Goal: Task Accomplishment & Management: Complete application form

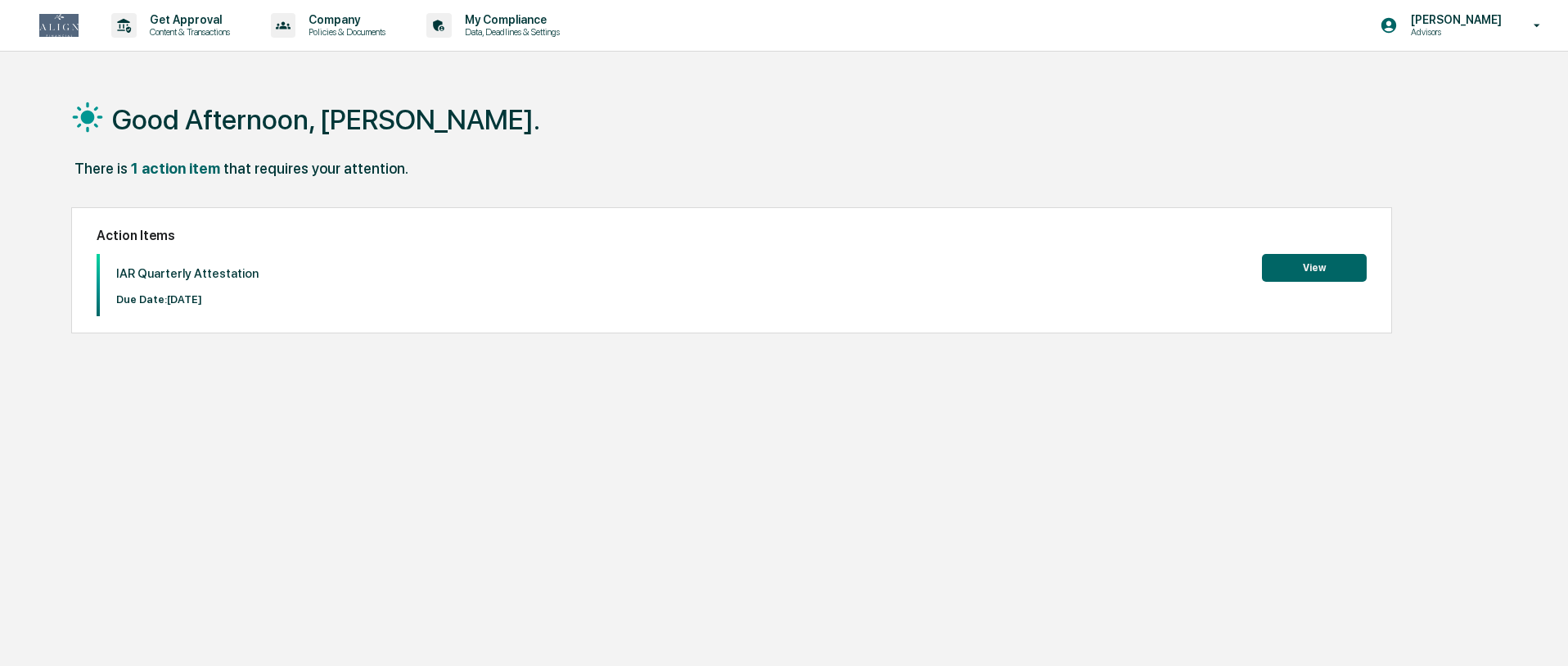
click at [1302, 271] on button "View" at bounding box center [1314, 267] width 104 height 28
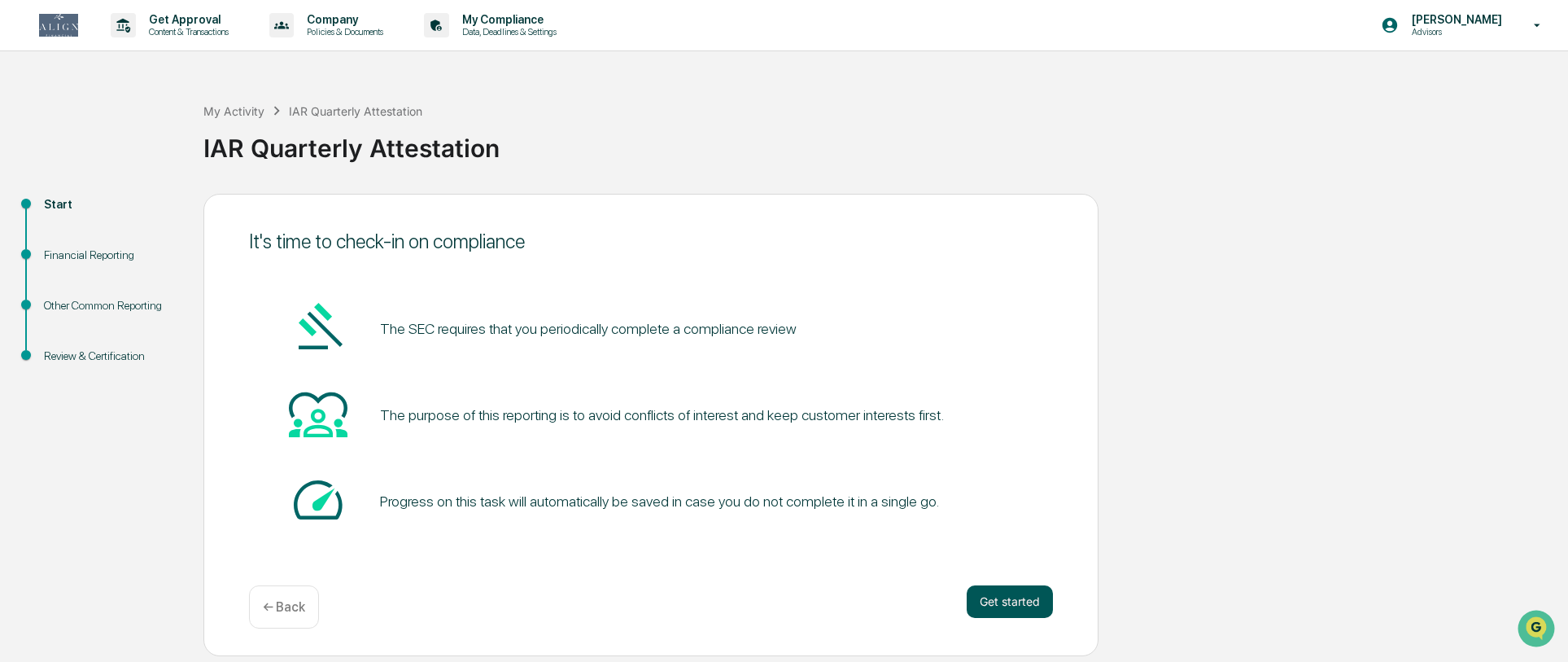
click at [1003, 607] on button "Get started" at bounding box center [1009, 602] width 86 height 32
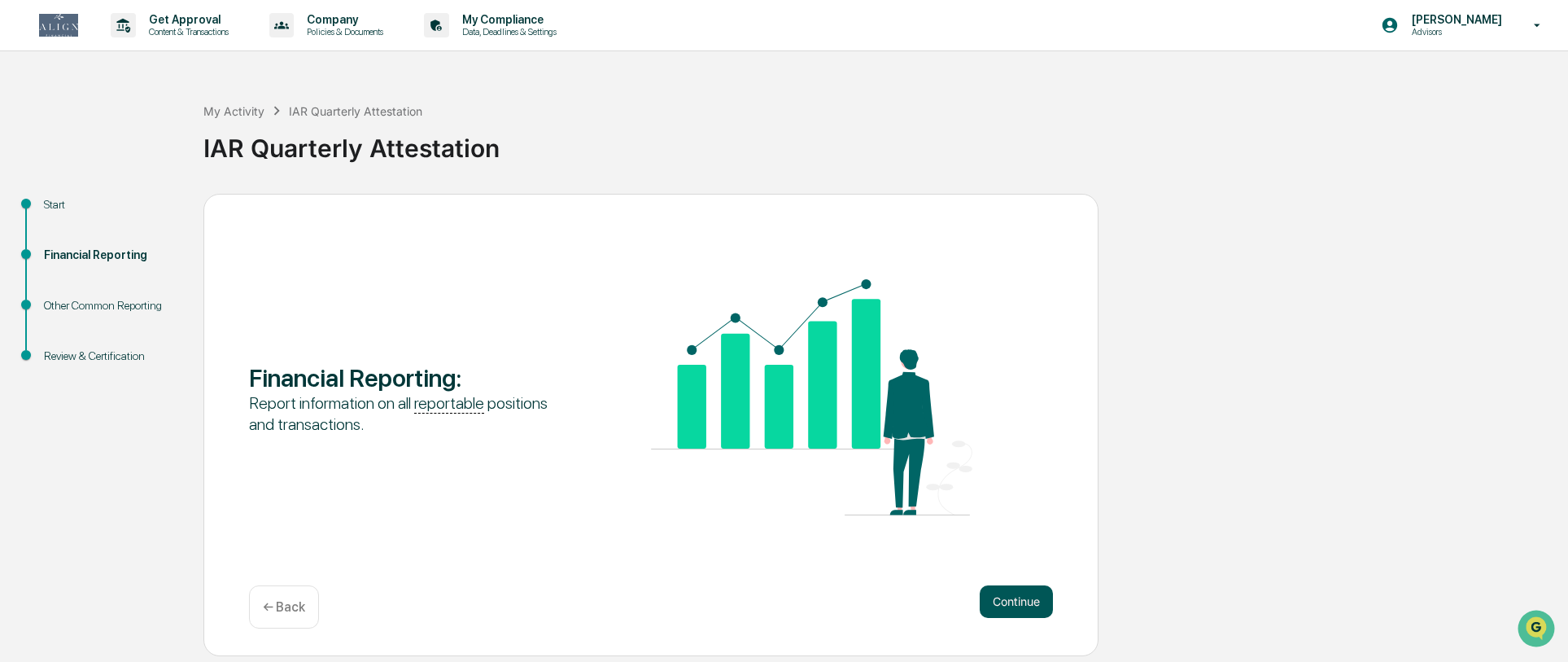
click at [1002, 601] on button "Continue" at bounding box center [1017, 602] width 74 height 32
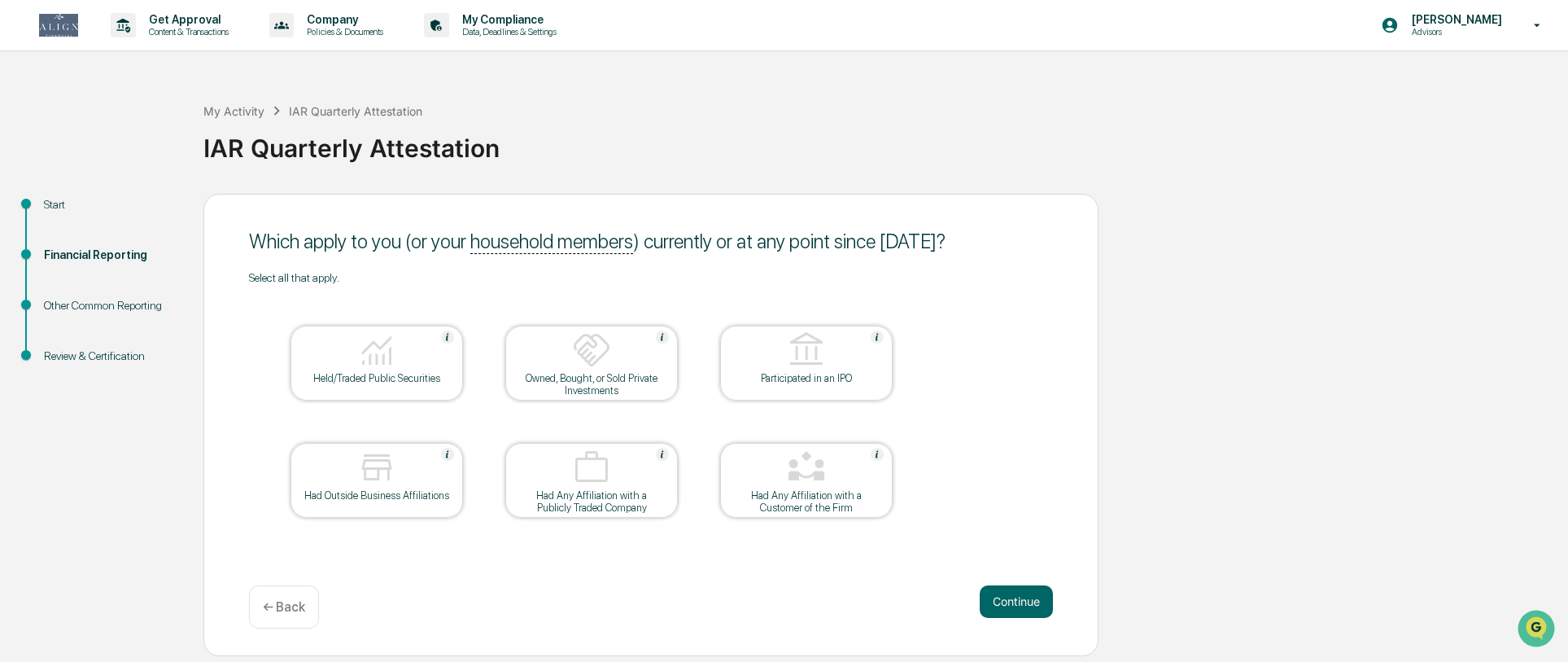
click at [379, 374] on div "Held/Traded Public Securities" at bounding box center [376, 378] width 146 height 12
click at [785, 476] on div at bounding box center [806, 468] width 162 height 42
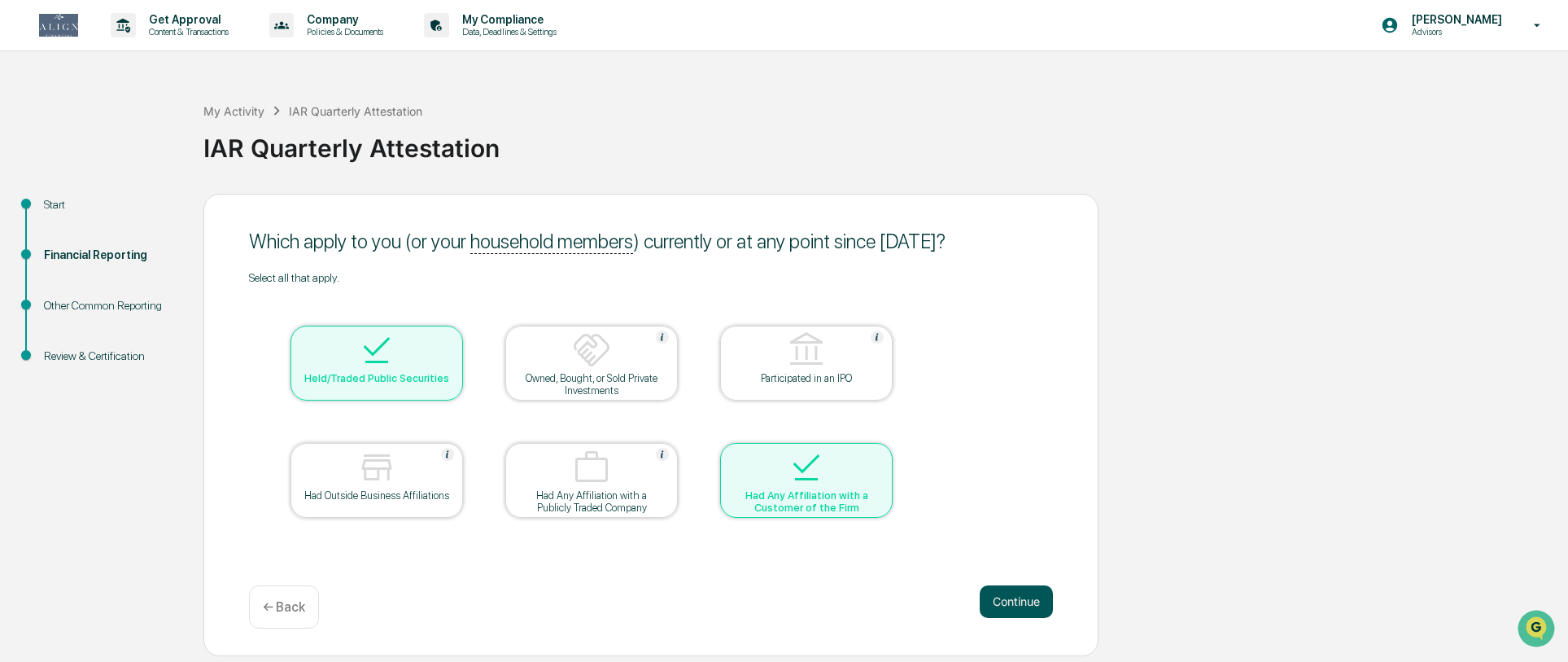
click at [1017, 604] on button "Continue" at bounding box center [1017, 602] width 74 height 32
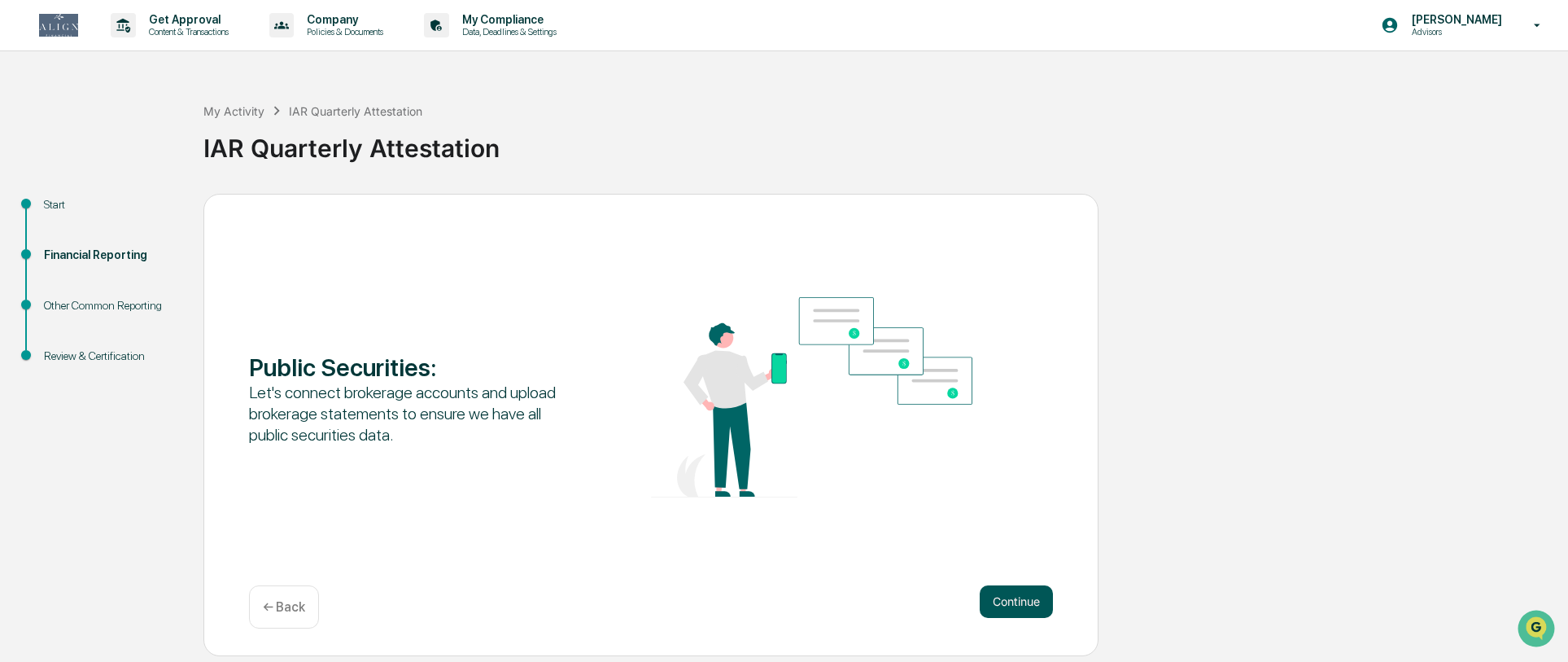
click at [1022, 604] on button "Continue" at bounding box center [1017, 602] width 74 height 32
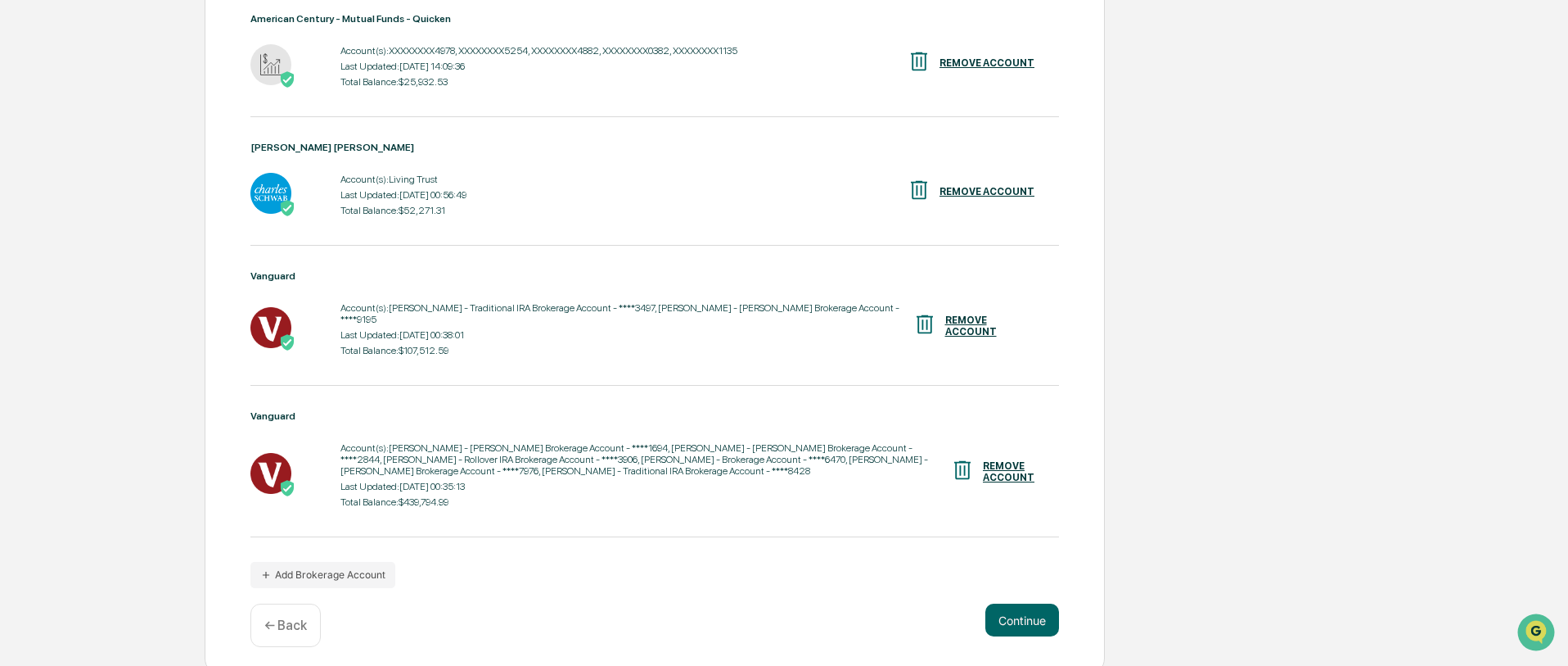
scroll to position [631, 0]
click at [305, 570] on button "Add Brokerage Account" at bounding box center [323, 577] width 145 height 27
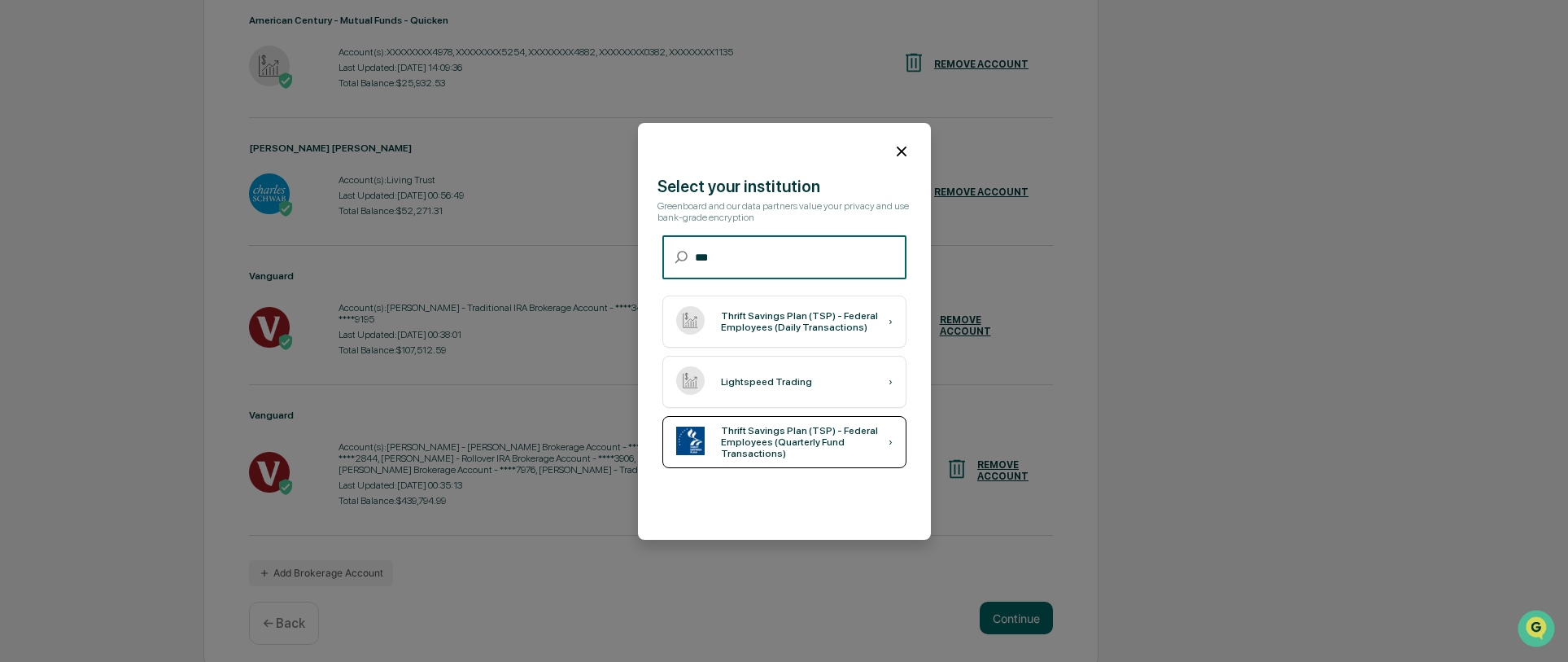
type input "***"
click at [772, 442] on div "Thrift Savings Plan (TSP) - Federal Employees (Quarterly Fund Transactions)" at bounding box center [805, 442] width 168 height 34
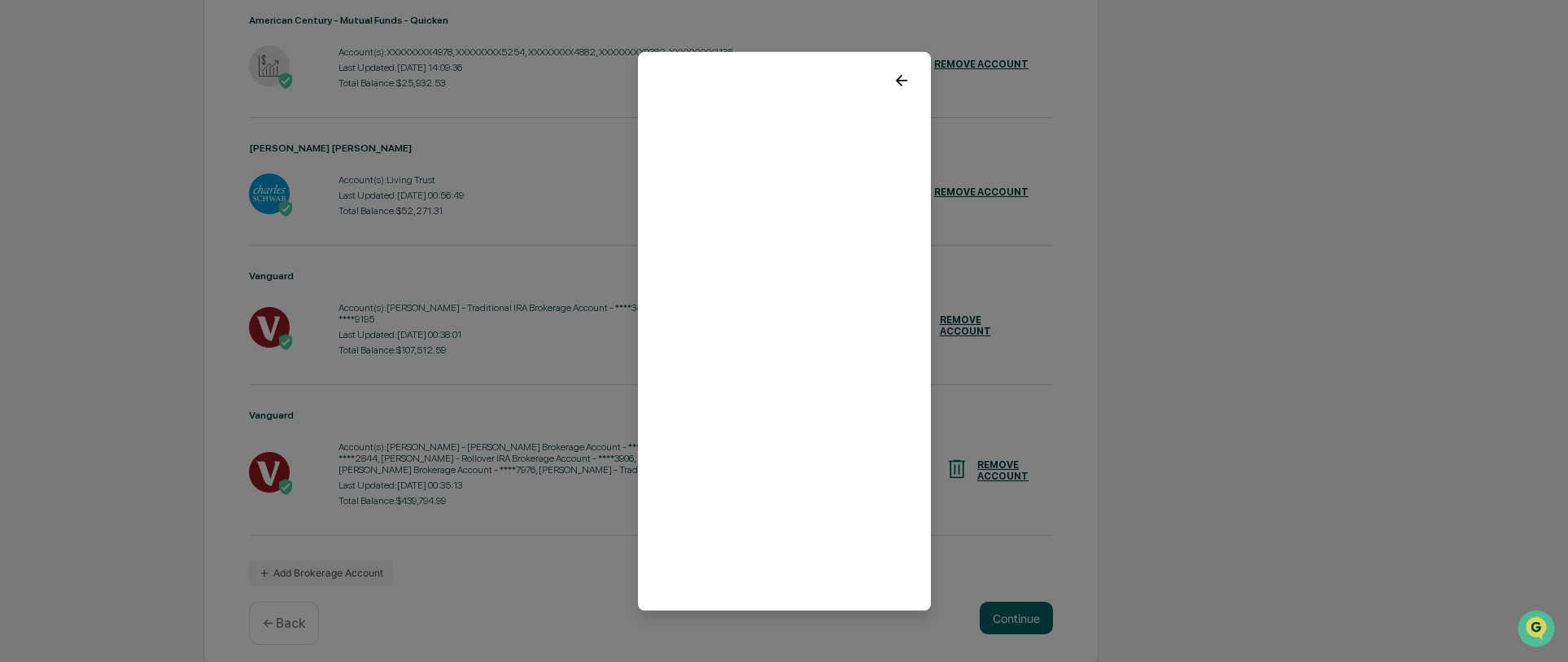
click at [895, 78] on icon at bounding box center [901, 79] width 18 height 18
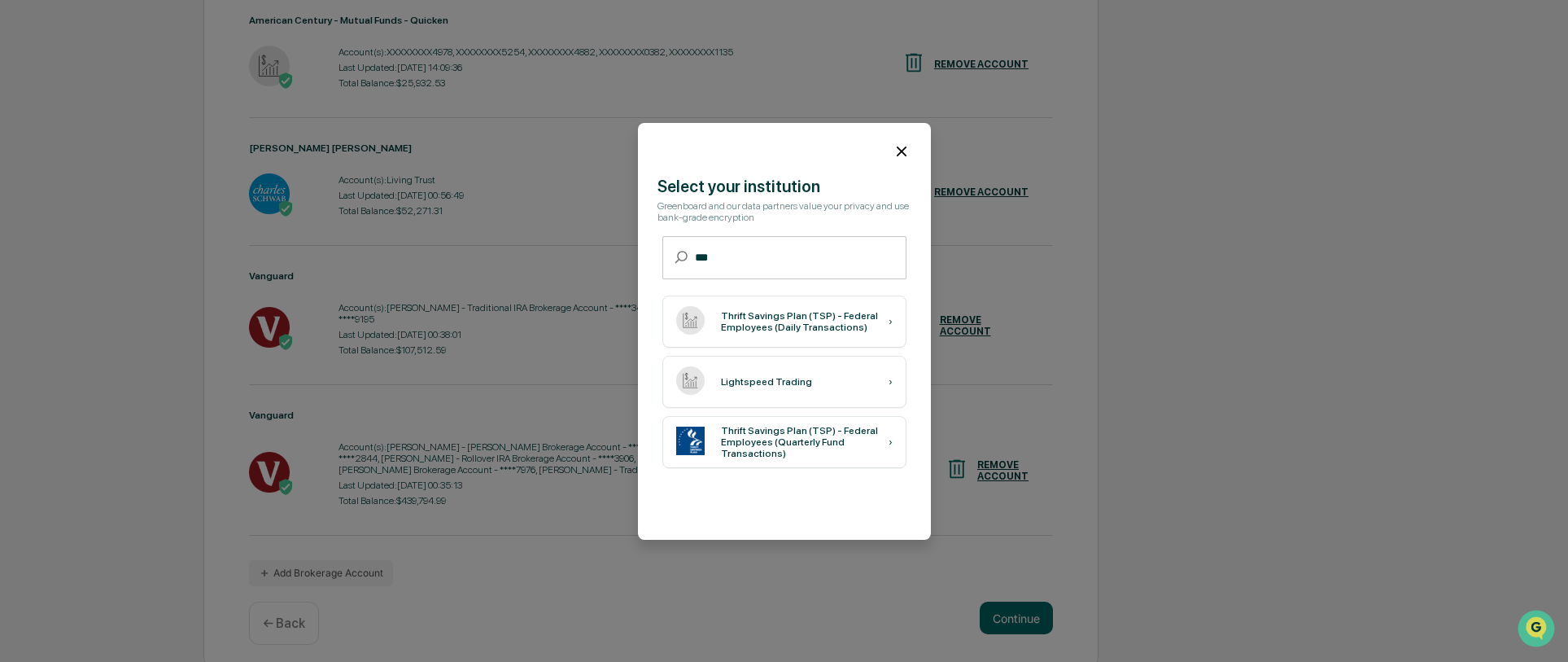
click at [897, 152] on icon at bounding box center [902, 151] width 9 height 9
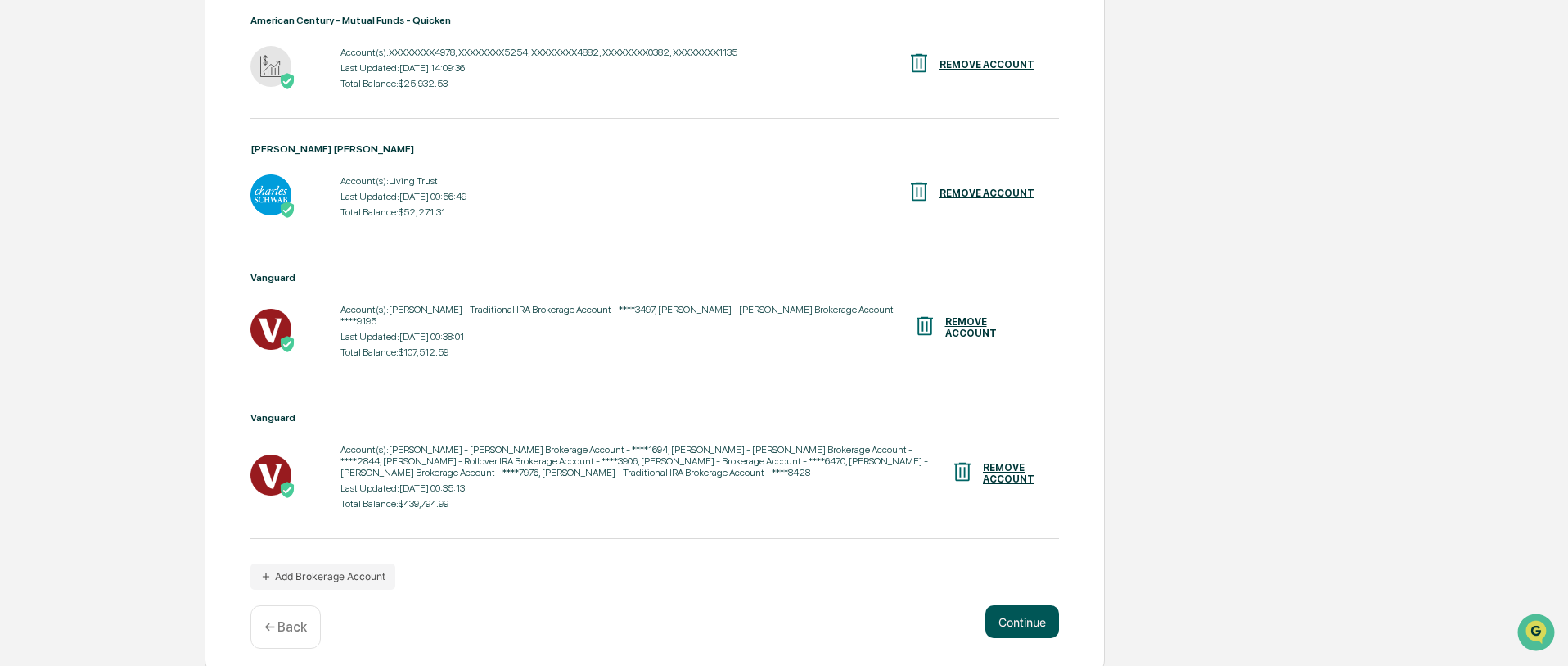
click at [1030, 610] on button "Continue" at bounding box center [1023, 621] width 74 height 32
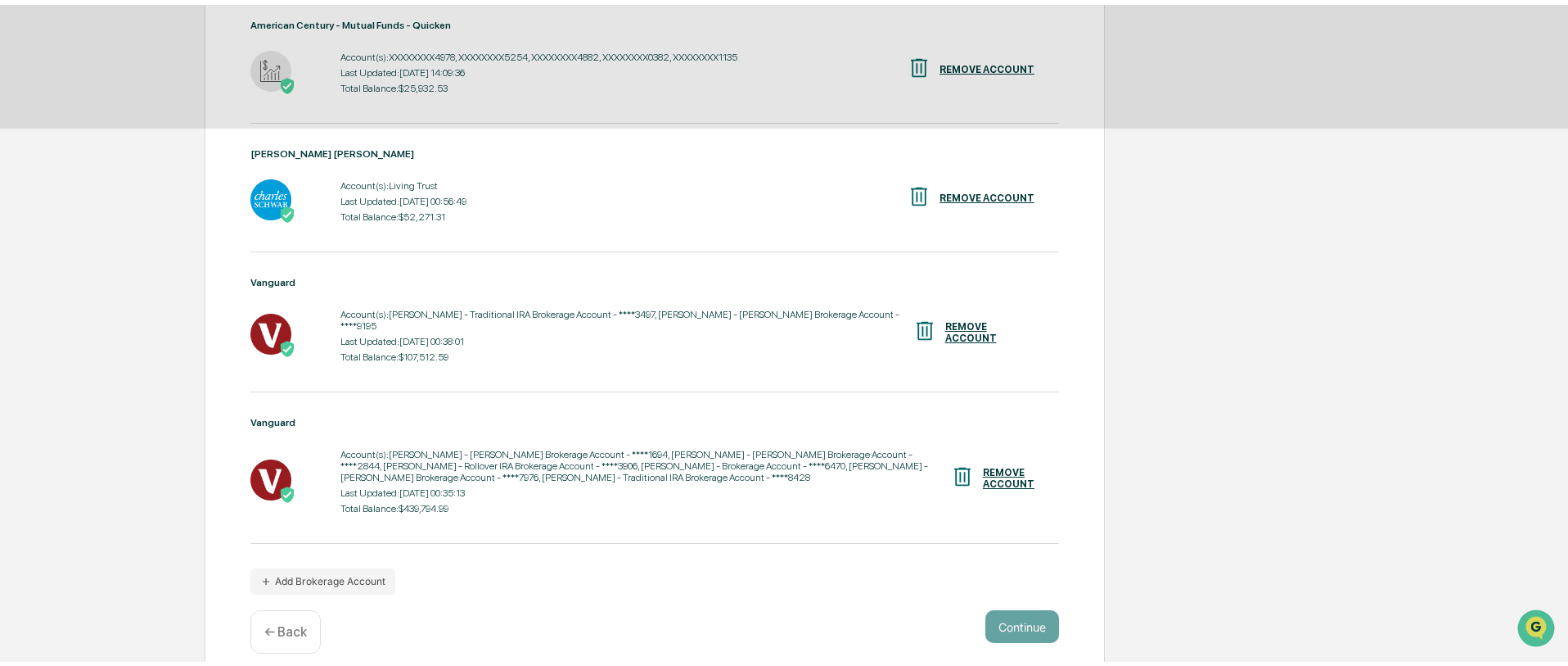
scroll to position [0, 0]
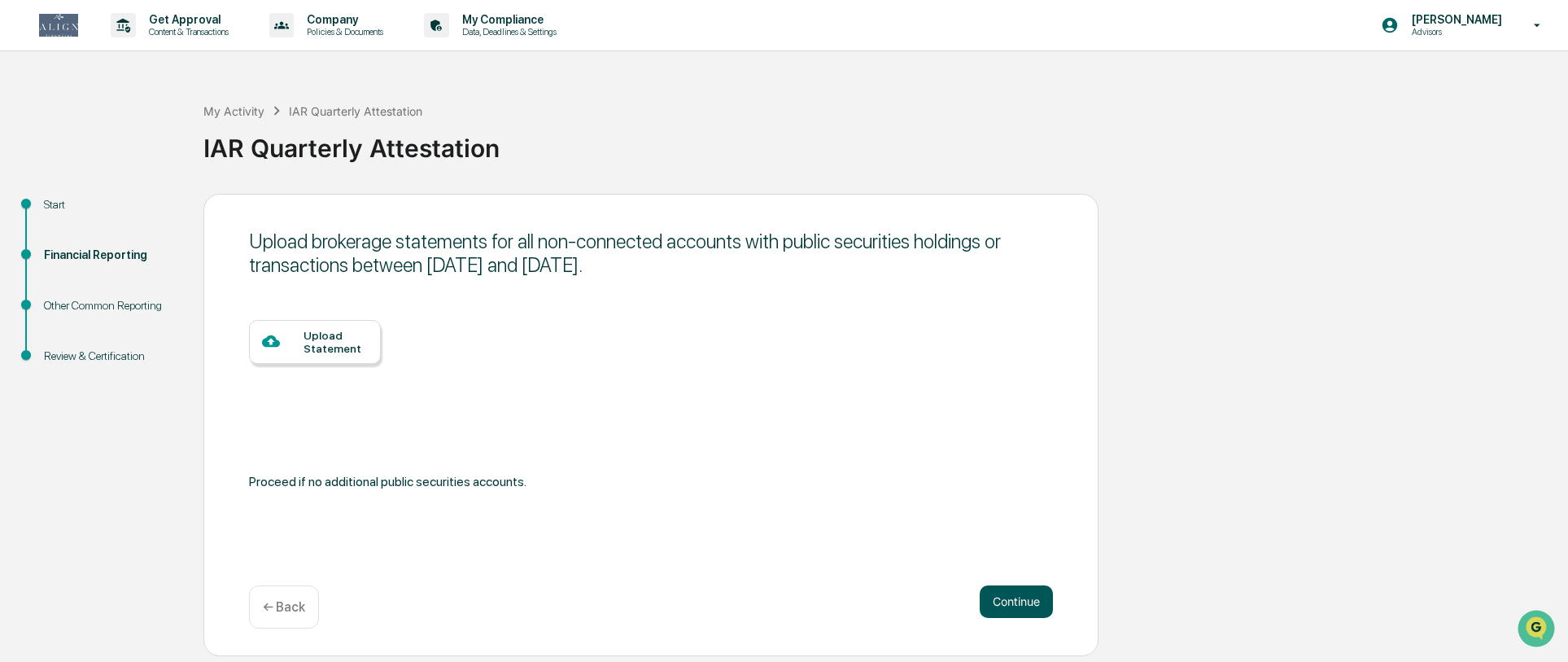
click at [1023, 610] on button "Continue" at bounding box center [1017, 602] width 74 height 32
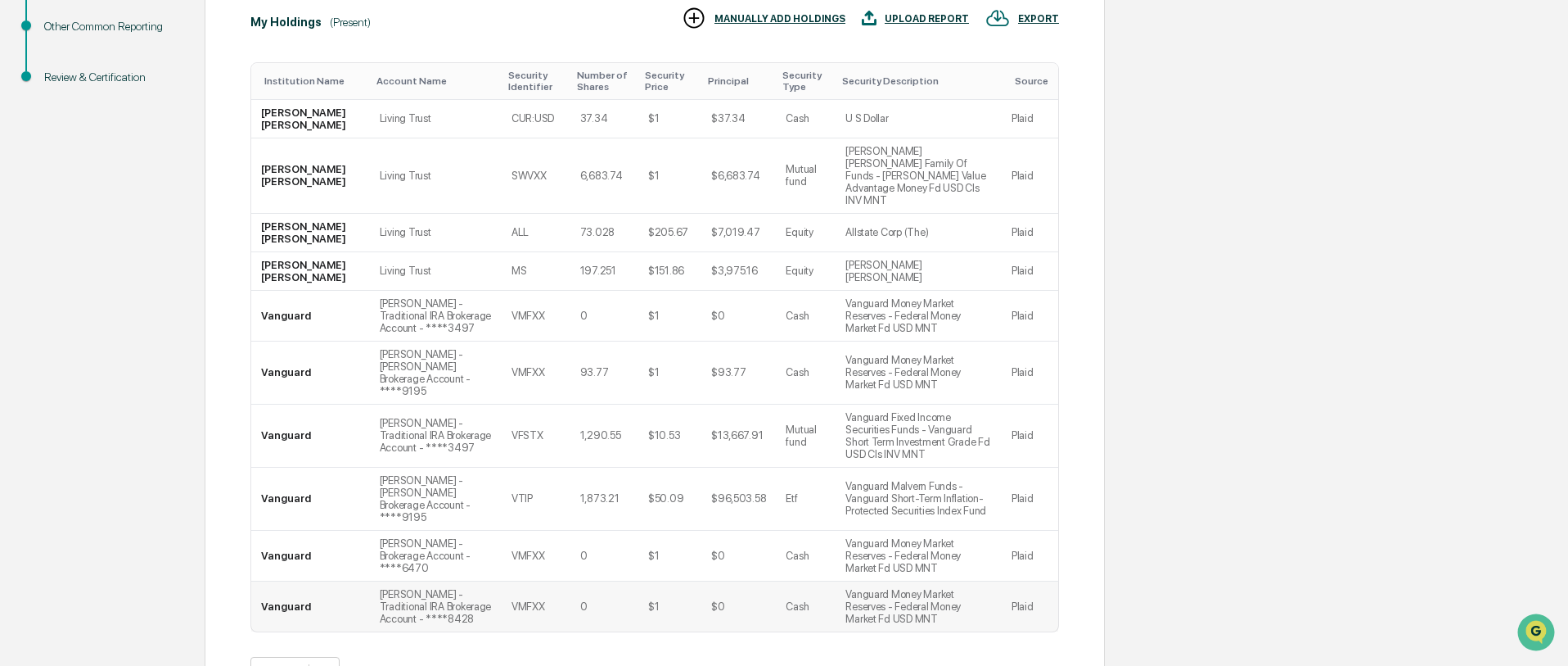
scroll to position [280, 0]
click at [708, 82] on div "Principal" at bounding box center [738, 82] width 62 height 11
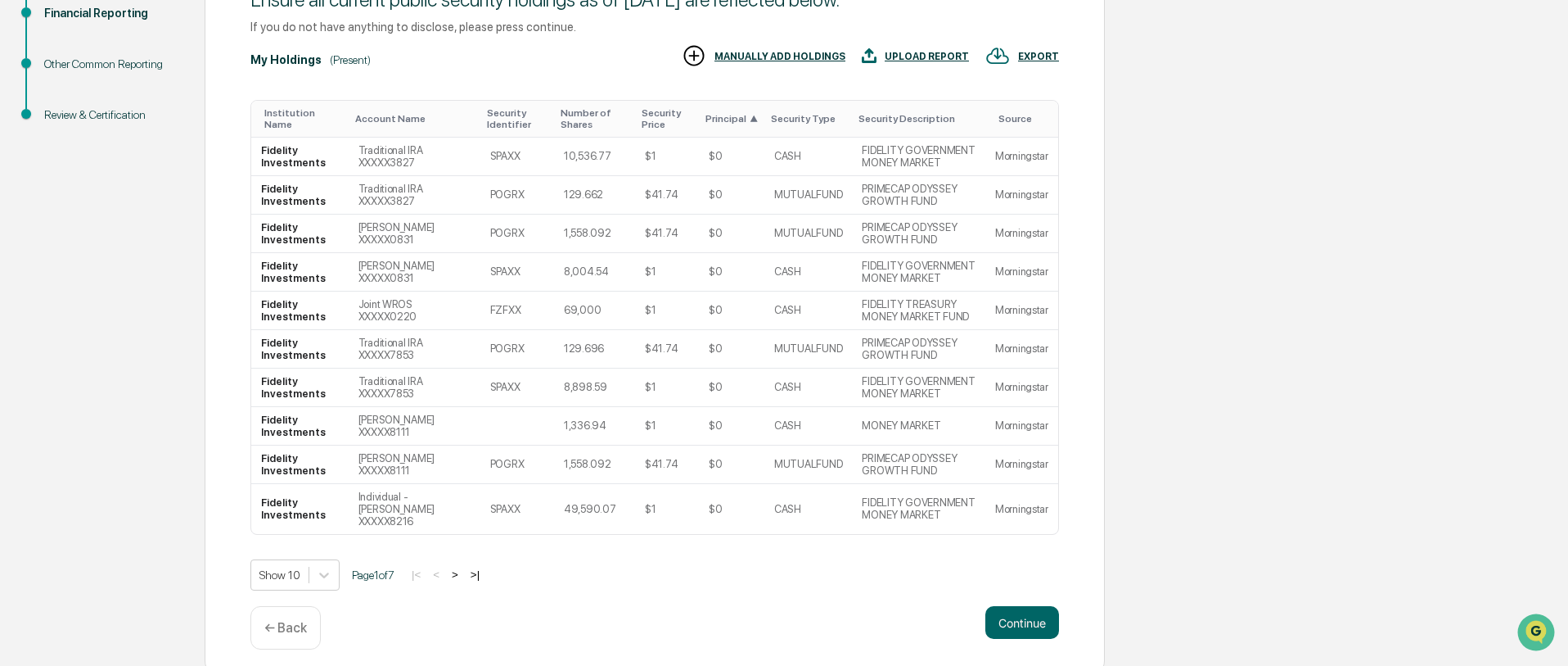
click at [717, 118] on div "Principal ▲" at bounding box center [731, 119] width 52 height 11
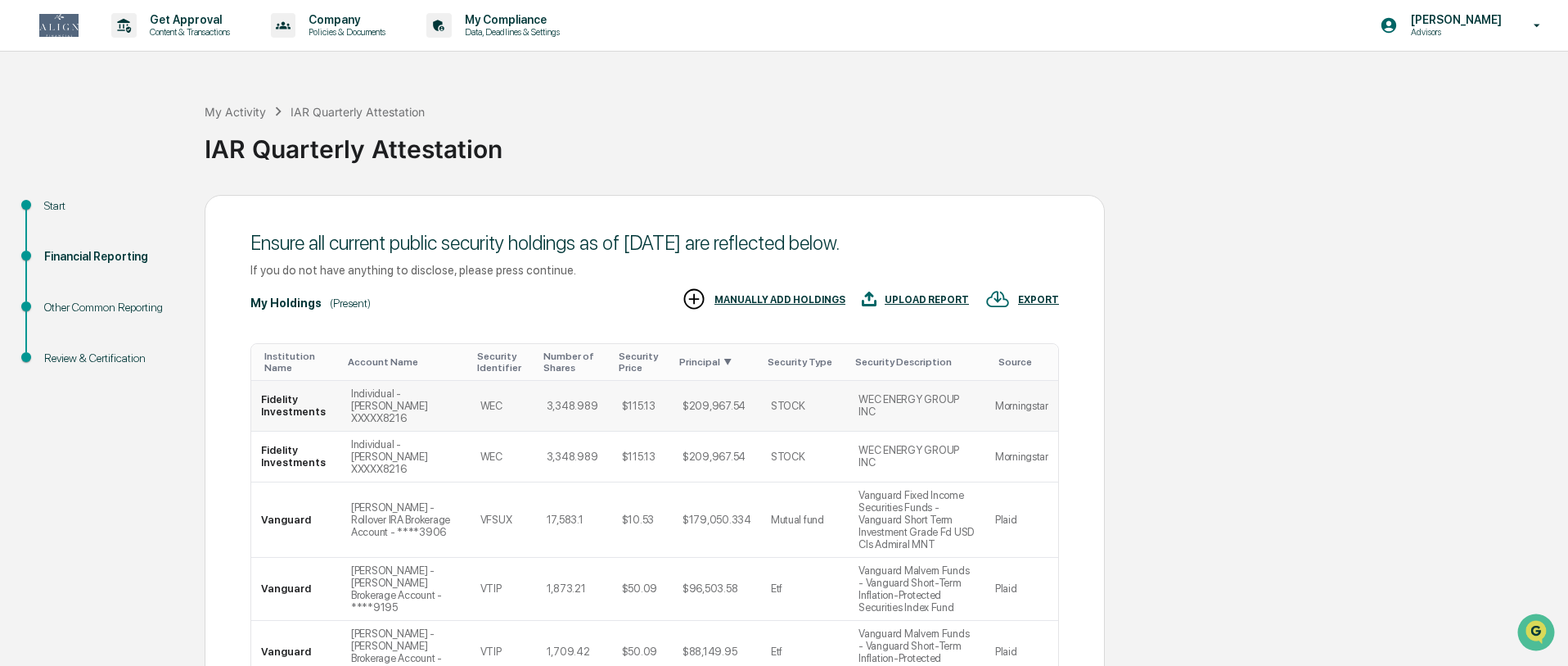
scroll to position [0, 0]
click at [689, 363] on div "Principal ▼" at bounding box center [716, 362] width 75 height 11
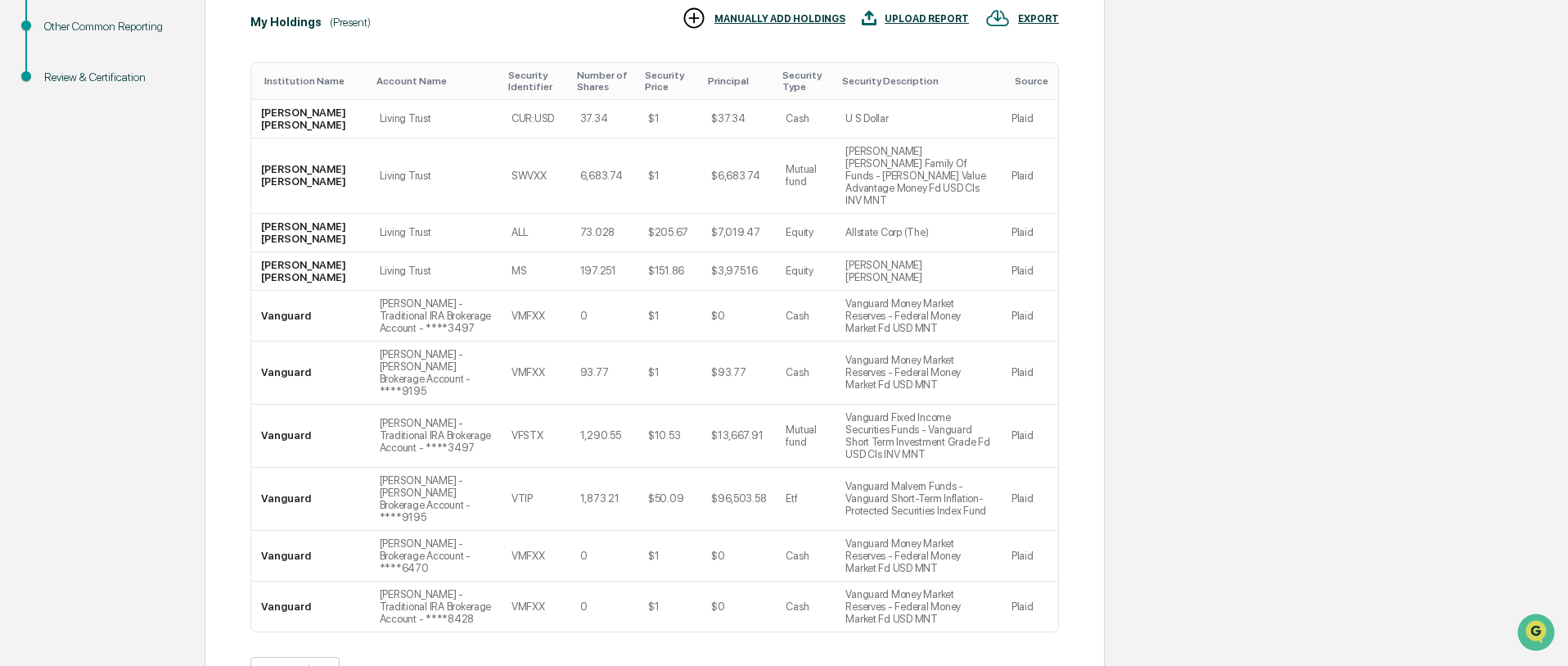
scroll to position [280, 0]
click at [460, 665] on button ">" at bounding box center [455, 673] width 16 height 14
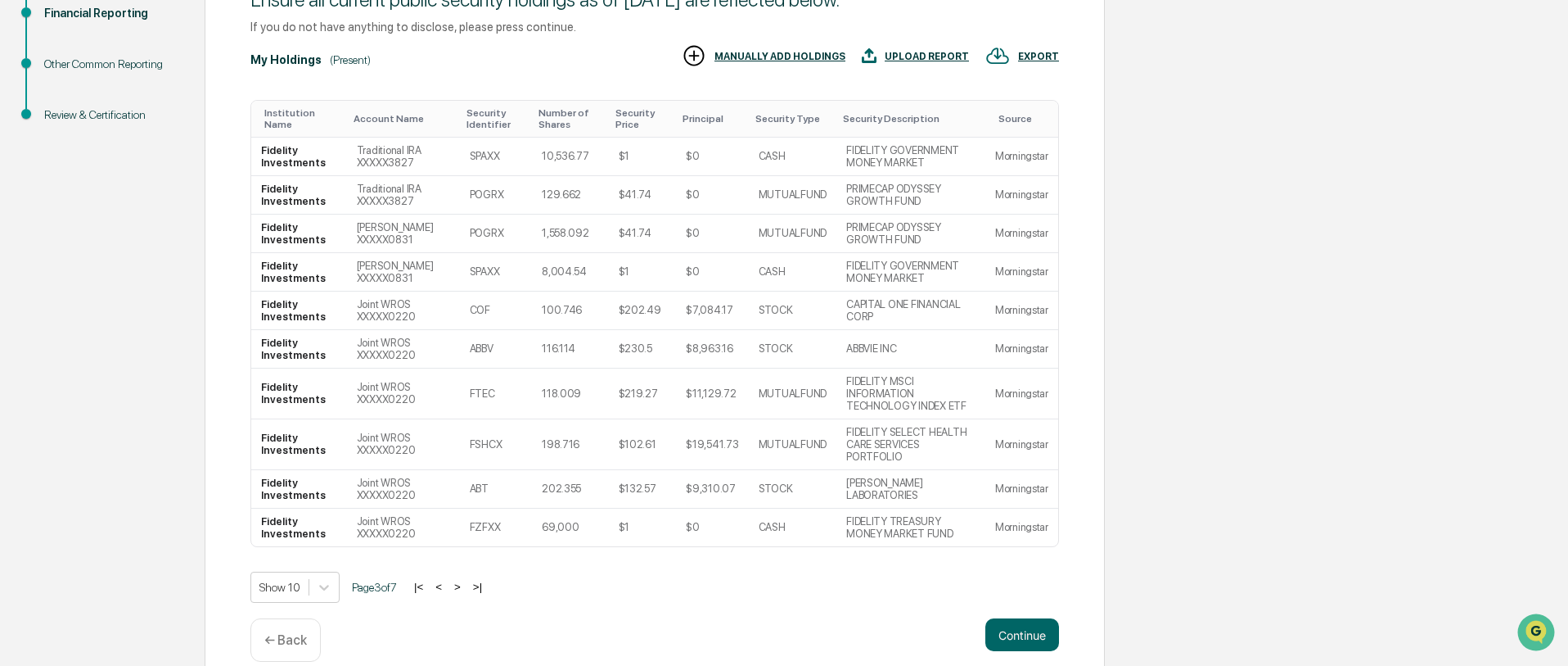
click at [460, 580] on button ">" at bounding box center [457, 586] width 16 height 14
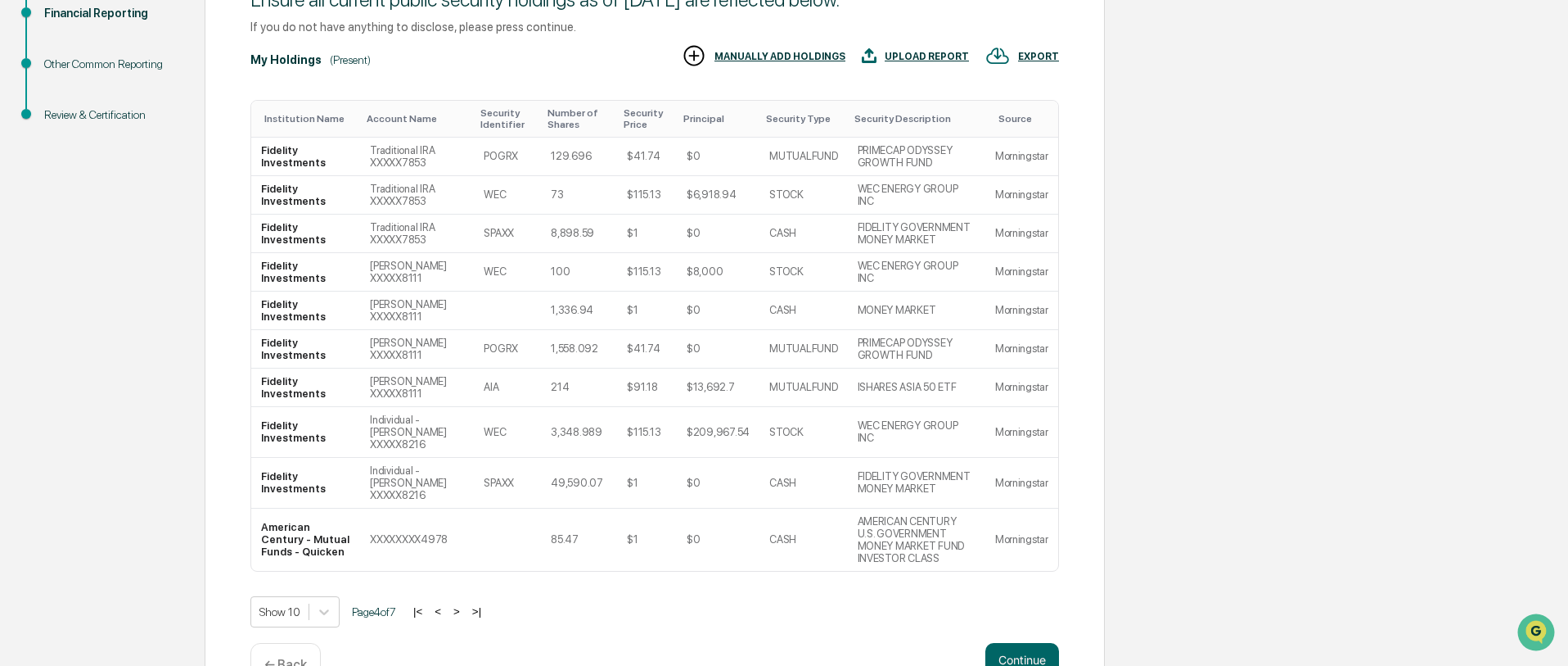
click at [460, 596] on div "Show 10 Page 4 of 7 |< < > >|" at bounding box center [654, 611] width 808 height 31
click at [462, 604] on button ">" at bounding box center [456, 611] width 16 height 14
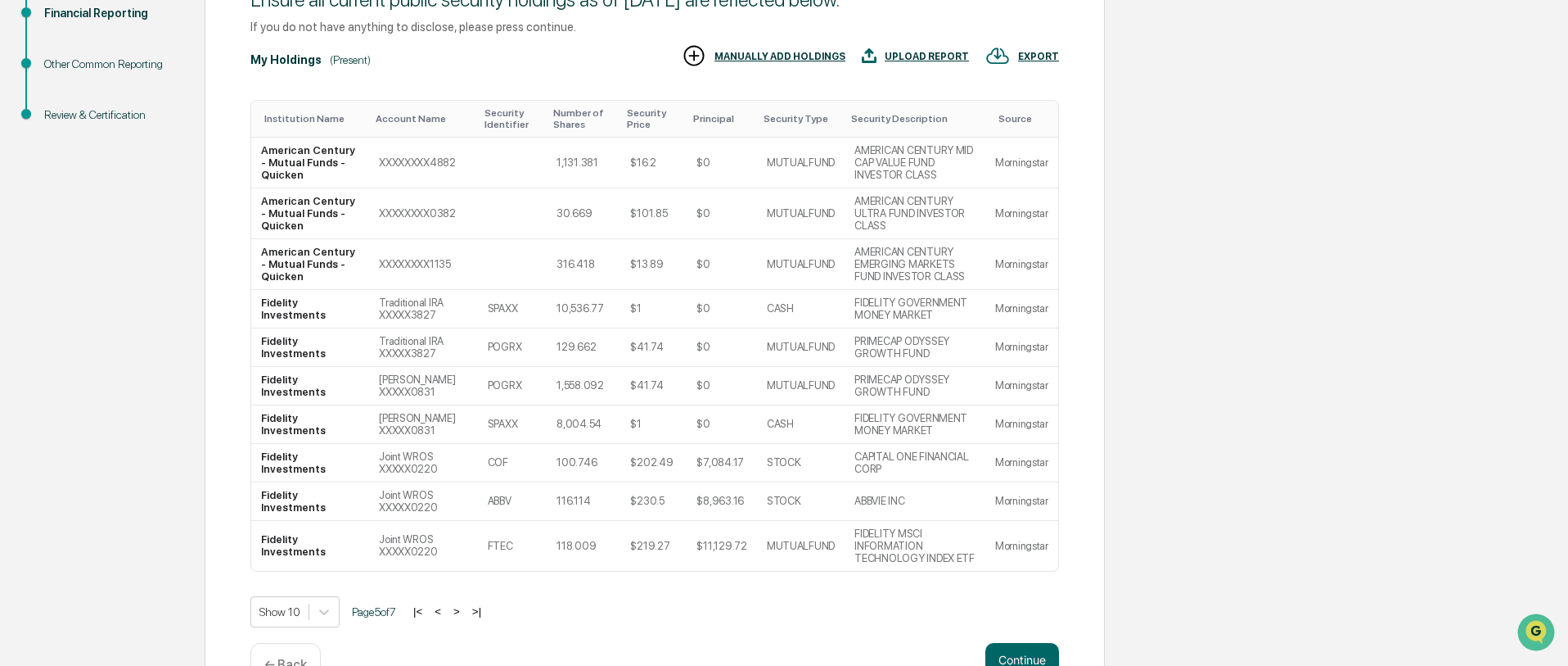
click at [462, 604] on button ">" at bounding box center [456, 611] width 16 height 14
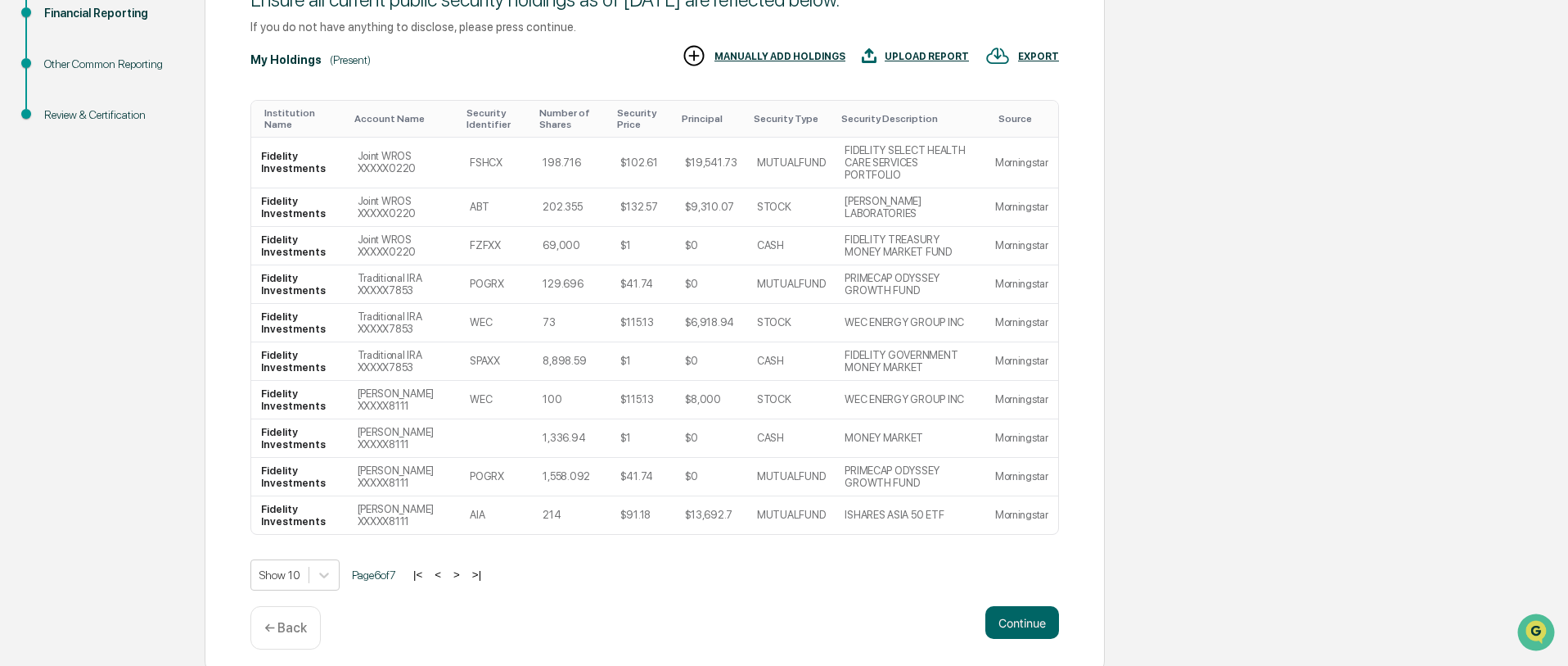
click at [462, 576] on div "Show 10 Page 6 of 7 |< < > >|" at bounding box center [654, 575] width 808 height 31
click at [462, 567] on button ">" at bounding box center [456, 574] width 16 height 14
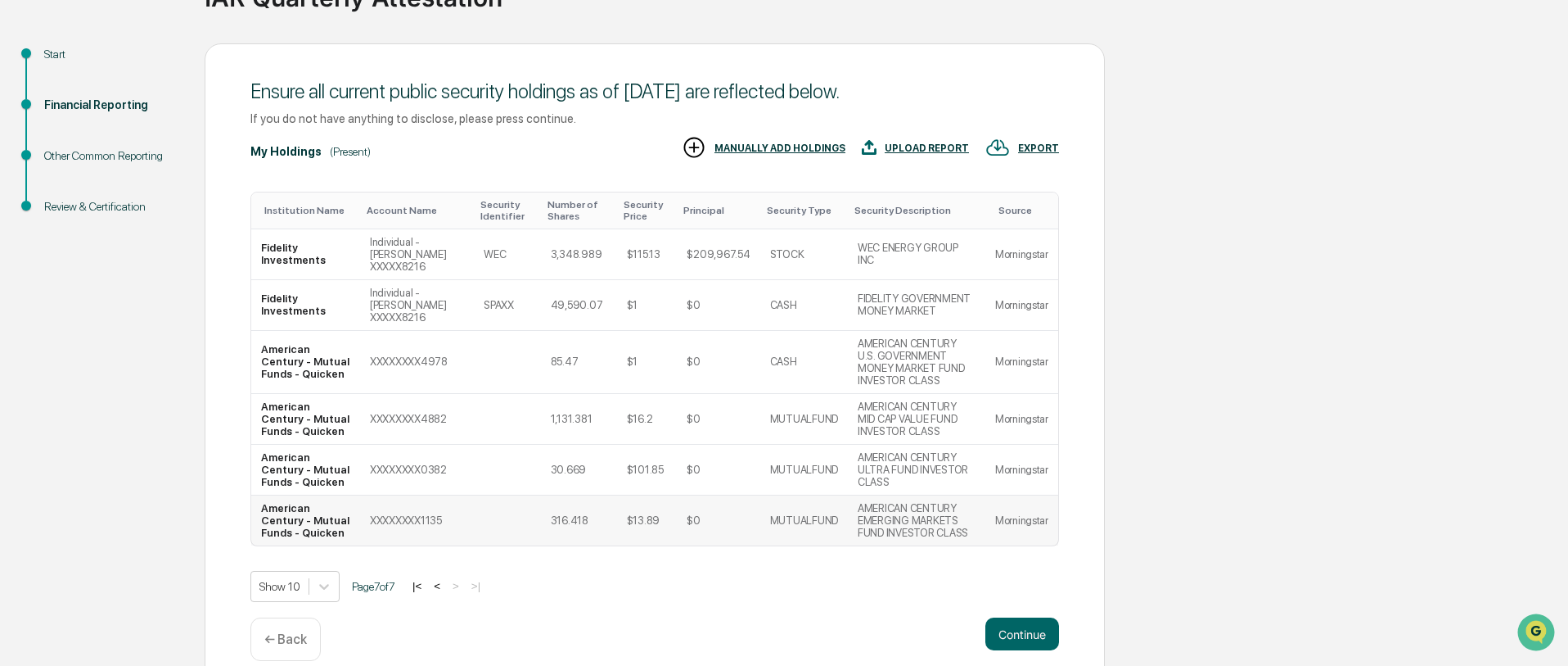
scroll to position [151, 0]
click at [426, 580] on button "|<" at bounding box center [417, 586] width 19 height 14
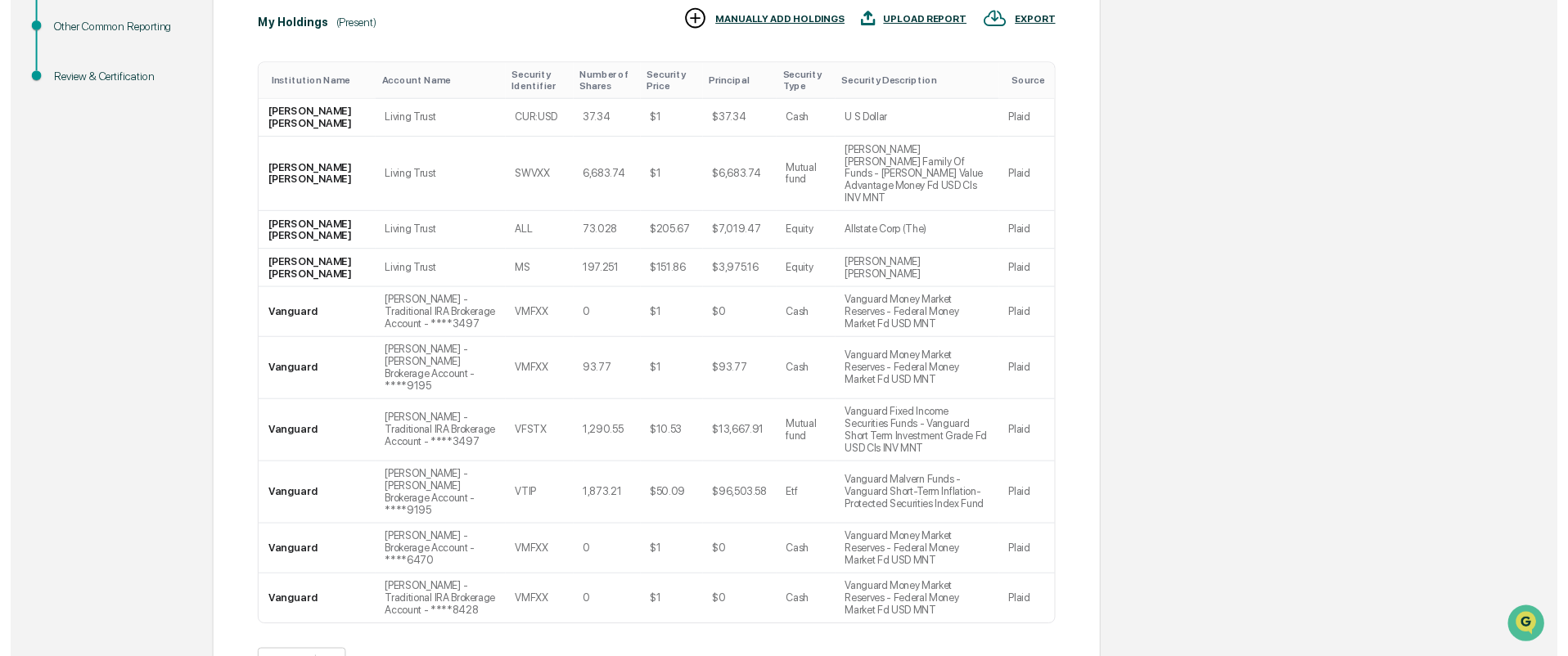
scroll to position [280, 0]
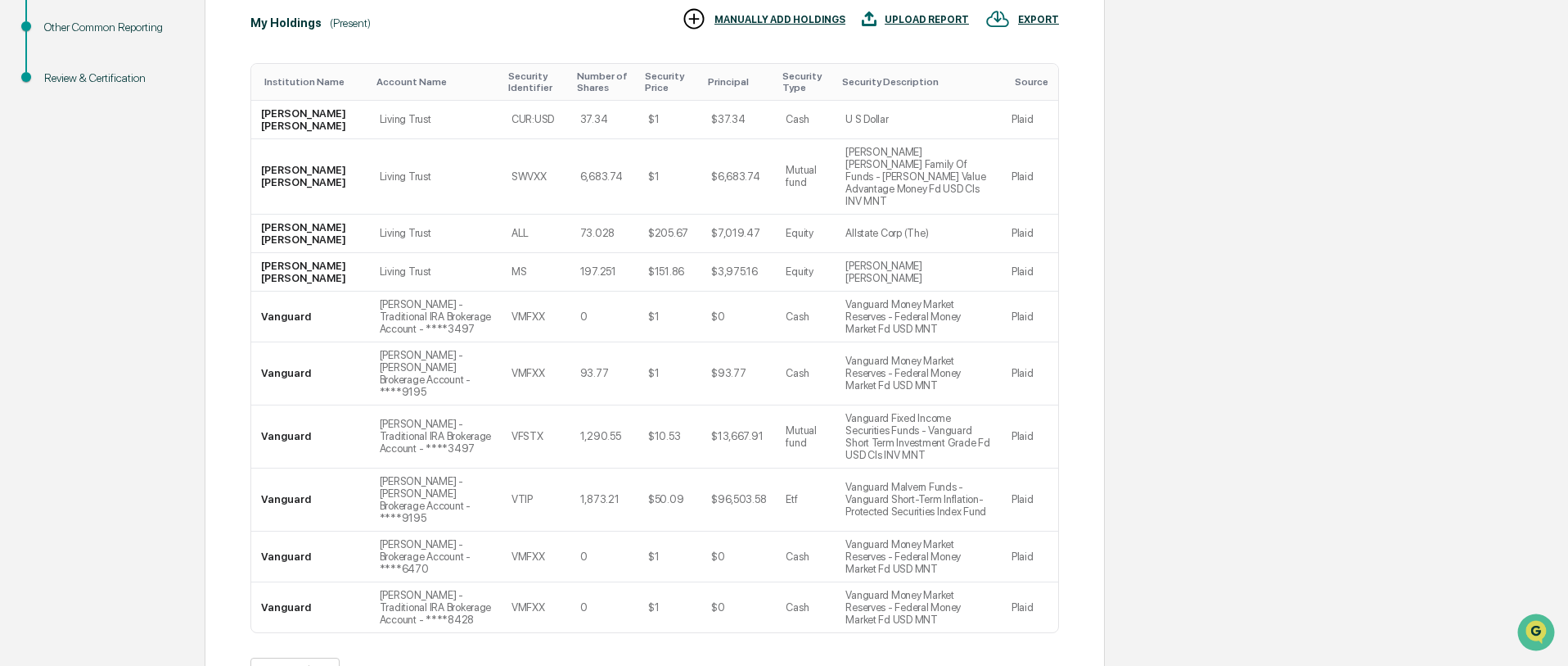
drag, startPoint x: 1025, startPoint y: 613, endPoint x: 968, endPoint y: 615, distance: 57.0
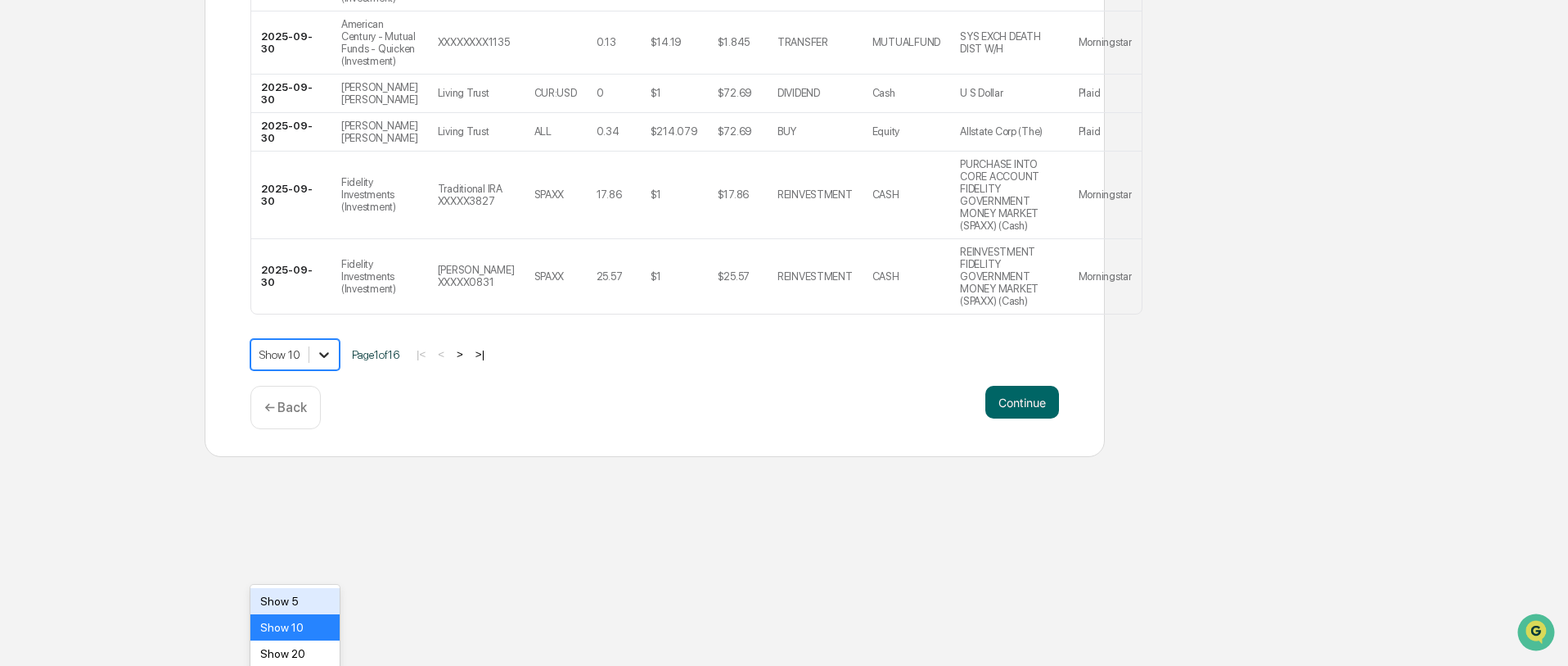
scroll to position [729, 0]
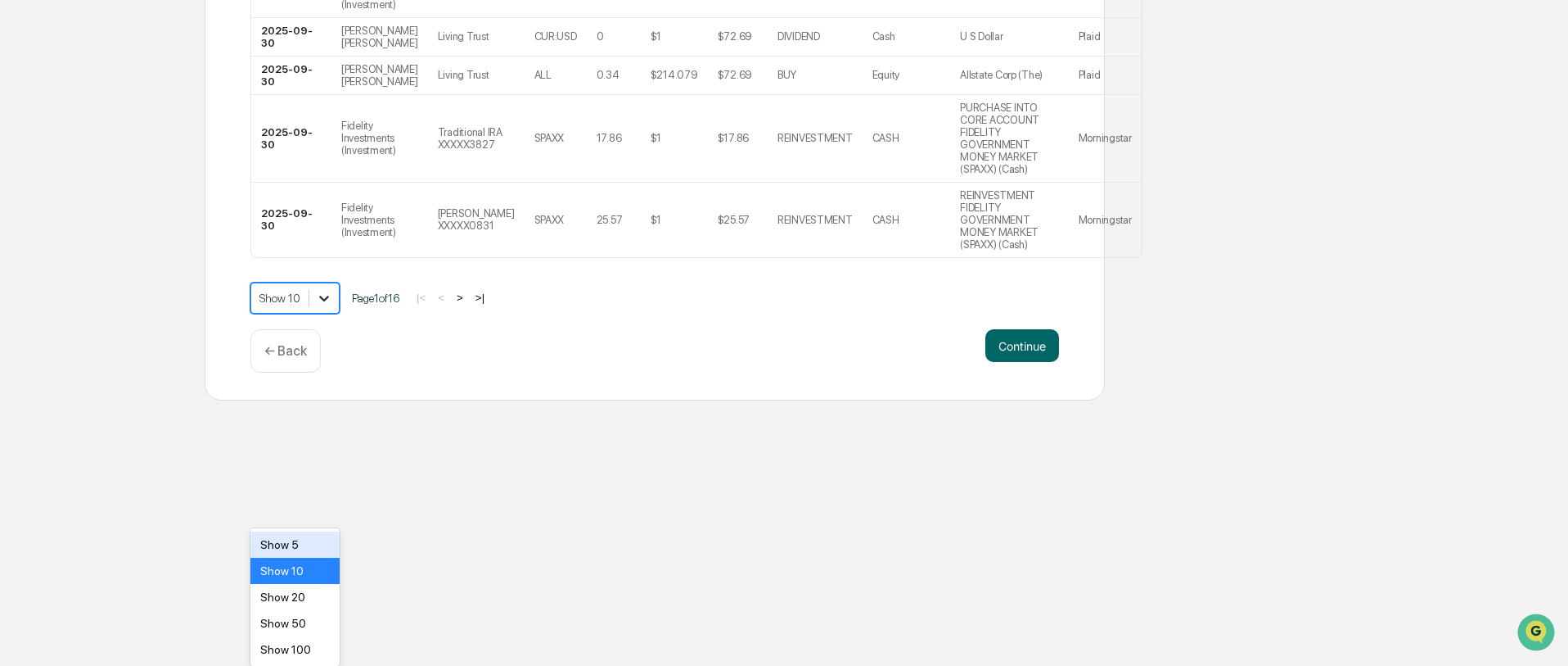
click at [305, 642] on div "Show 100" at bounding box center [295, 650] width 89 height 27
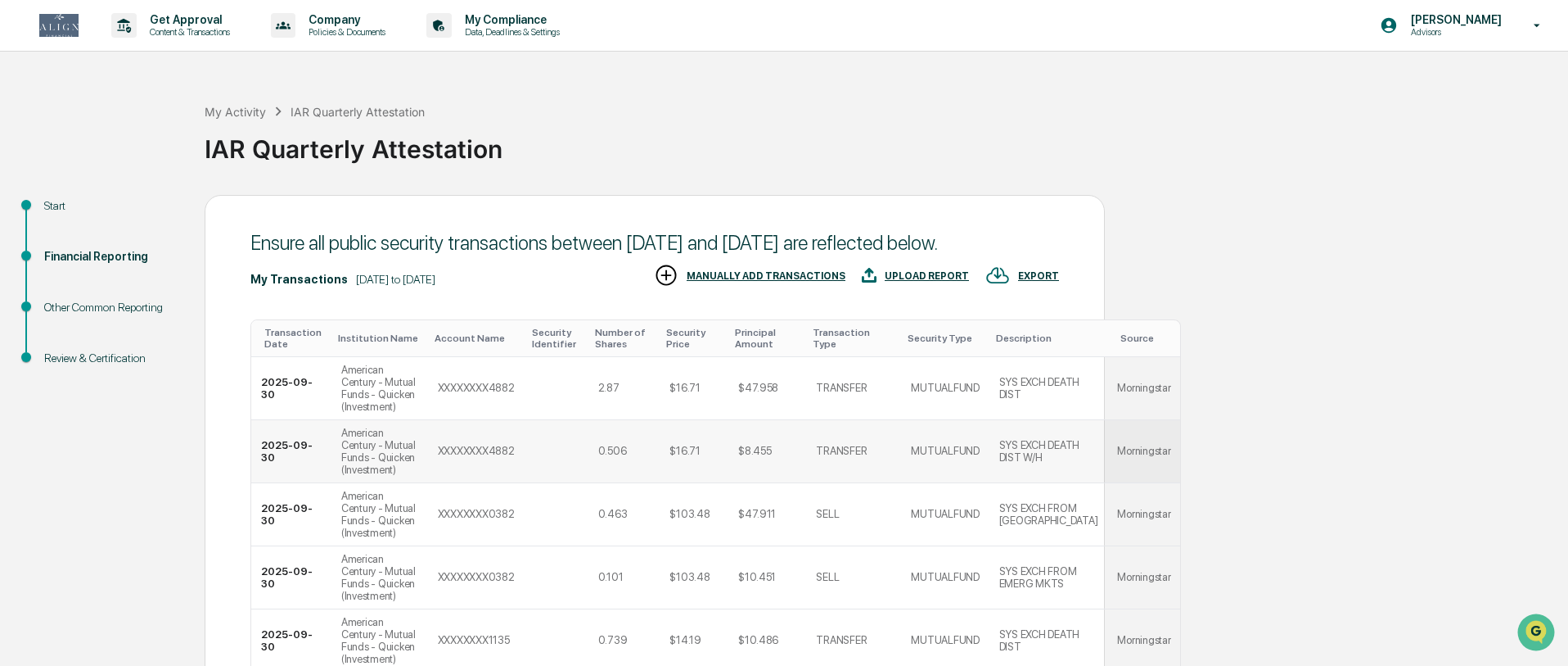
scroll to position [0, 0]
